Goal: Information Seeking & Learning: Learn about a topic

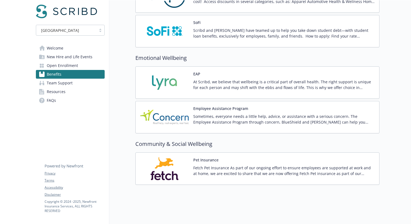
click at [192, 169] on div "Pet Insurance Fetch Pet Insurance As part of our ongoing effort to ensure emplo…" at bounding box center [257, 168] width 235 height 23
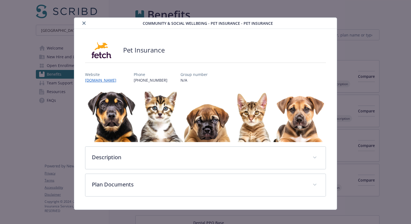
scroll to position [940, 0]
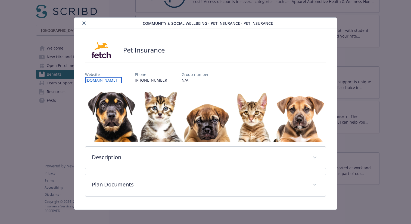
click at [109, 80] on link "[DOMAIN_NAME]" at bounding box center [103, 80] width 37 height 6
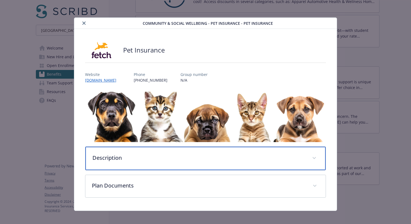
click at [133, 153] on div "Description" at bounding box center [205, 157] width 240 height 23
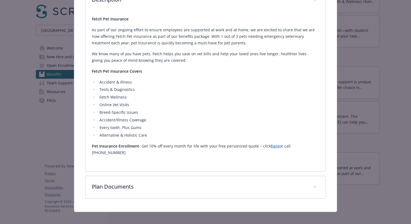
scroll to position [156, 0]
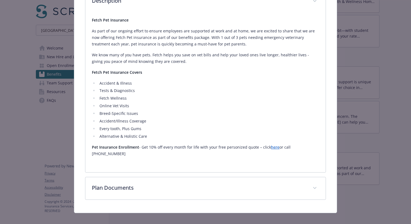
click at [274, 145] on link "here" at bounding box center [275, 146] width 8 height 5
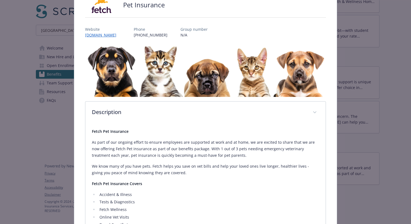
scroll to position [24, 0]
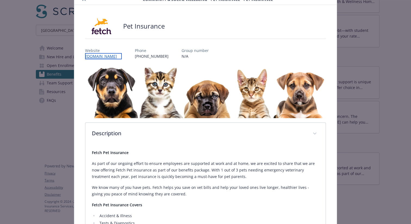
click at [111, 56] on link "[DOMAIN_NAME]" at bounding box center [103, 56] width 37 height 6
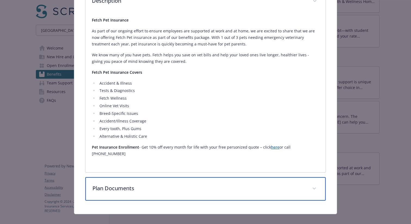
click at [129, 184] on p "Plan Documents" at bounding box center [198, 188] width 213 height 8
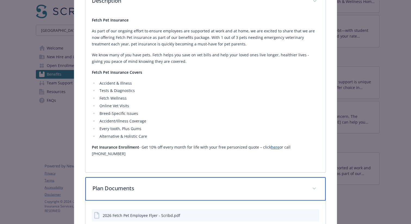
scroll to position [189, 0]
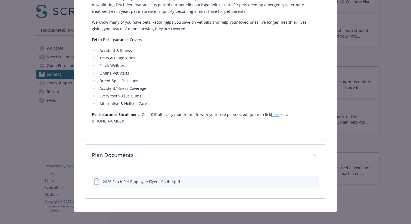
click at [314, 179] on icon "preview file" at bounding box center [313, 181] width 5 height 4
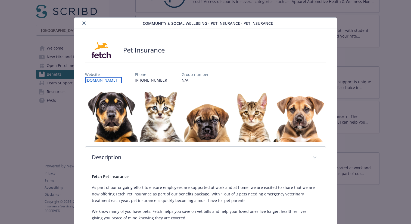
scroll to position [188, 0]
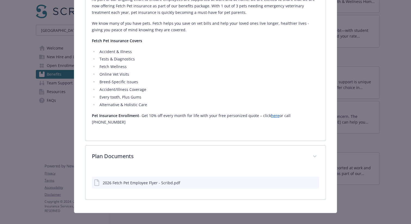
click at [316, 180] on icon "preview file" at bounding box center [313, 182] width 5 height 4
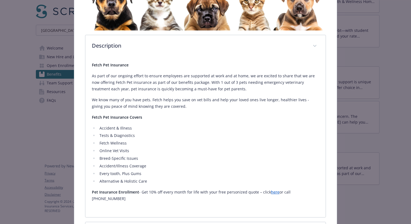
scroll to position [0, 0]
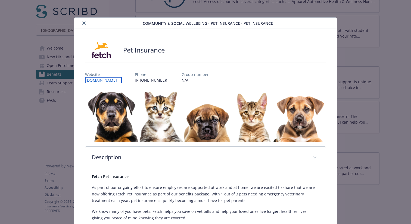
click at [111, 78] on link "[DOMAIN_NAME]" at bounding box center [103, 80] width 37 height 6
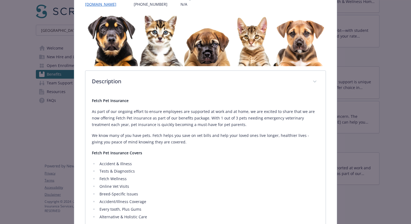
click at [151, 123] on p "As part of our ongoing effort to ensure employees are supported at work and at …" at bounding box center [205, 118] width 227 height 20
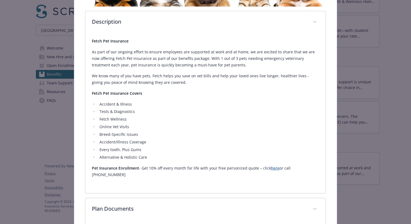
scroll to position [188, 0]
